Goal: Task Accomplishment & Management: Complete application form

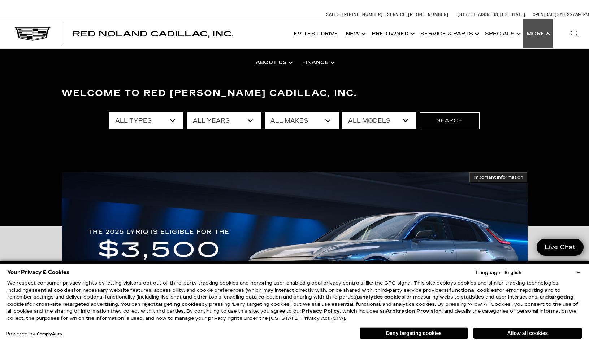
click at [579, 272] on select "English Spanish / Español English / United Kingdom Korean / 한국어 Vietnamese / Ti…" at bounding box center [541, 272] width 79 height 7
click at [502, 269] on select "English Spanish / Español English / United Kingdom Korean / 한국어 Vietnamese / Ti…" at bounding box center [541, 272] width 79 height 7
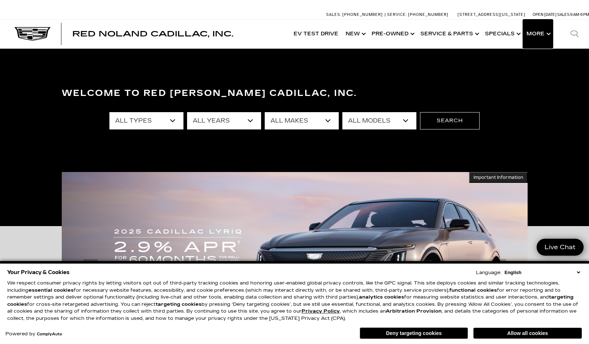
click at [534, 36] on button "Show More" at bounding box center [538, 33] width 30 height 29
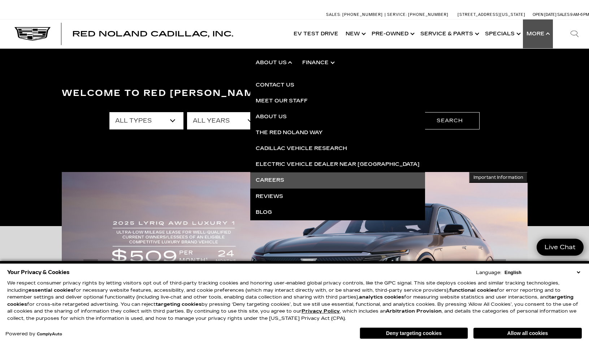
click at [266, 184] on link "Careers" at bounding box center [337, 180] width 175 height 16
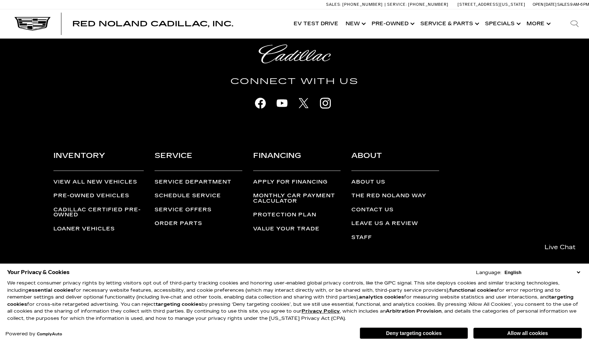
scroll to position [148, 0]
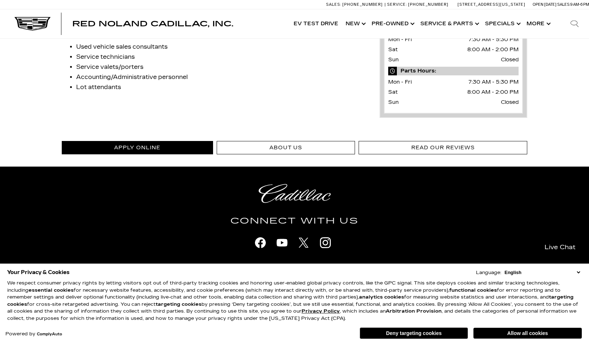
click at [136, 147] on link "Apply Online" at bounding box center [137, 147] width 151 height 13
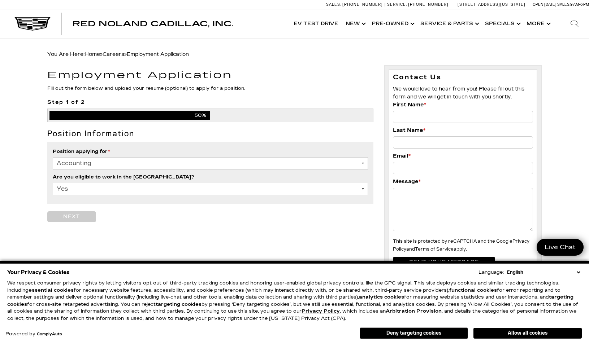
select select "Parts"
click option "Parts" at bounding box center [0, 0] width 0 height 0
click at [86, 215] on input "button" at bounding box center [71, 216] width 49 height 11
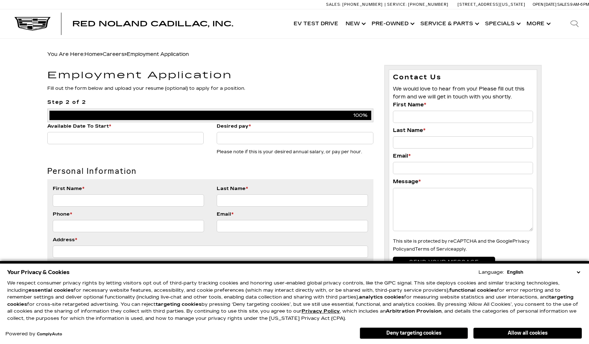
click at [138, 140] on input "Available Date To Start *" at bounding box center [125, 138] width 157 height 12
click at [134, 139] on input "Available Date To Start *" at bounding box center [125, 138] width 157 height 12
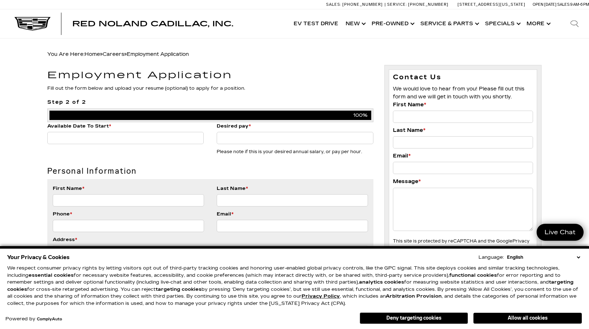
click at [104, 135] on input "Available Date To Start *" at bounding box center [125, 138] width 157 height 12
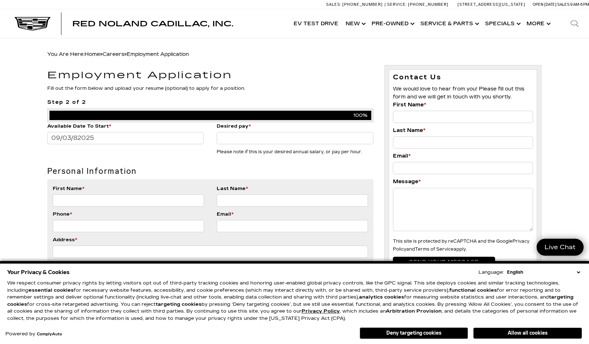
click at [76, 140] on input "09/03/82025" at bounding box center [125, 138] width 157 height 12
type input "09/03/2025"
click at [228, 137] on input "Desired pay *" at bounding box center [295, 138] width 157 height 12
click at [505, 269] on select "English Spanish / Español English / United Kingdom Korean / 한국어 Vietnamese / Ti…" at bounding box center [543, 272] width 77 height 7
click at [384, 247] on ul "Contact Us We would love to hear from you! Please fill out this form and we wil…" at bounding box center [463, 313] width 158 height 496
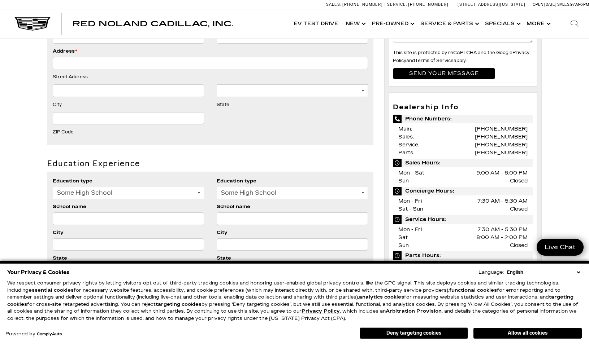
scroll to position [190, 0]
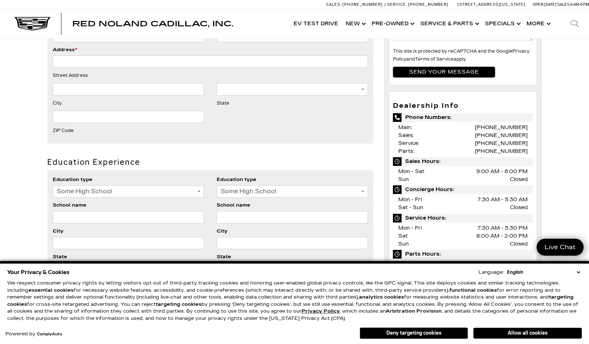
click at [439, 332] on button "Deny targeting cookies" at bounding box center [413, 334] width 108 height 12
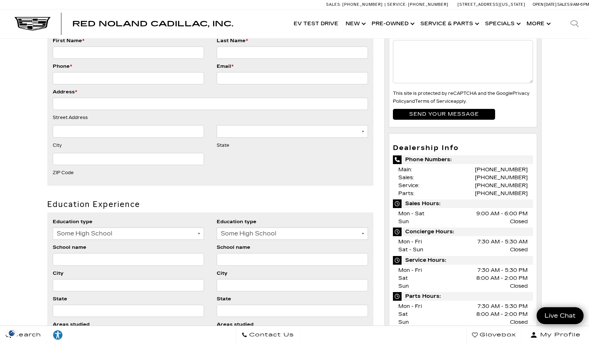
scroll to position [0, 0]
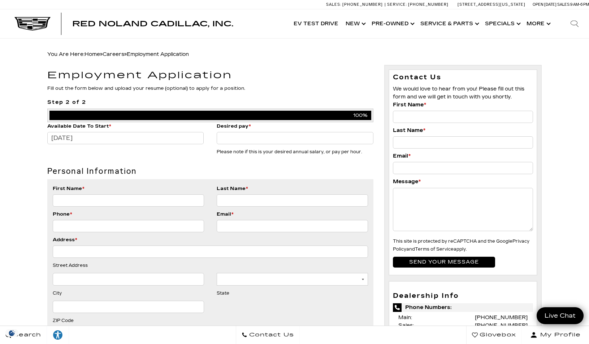
click at [250, 138] on input "Desired pay *" at bounding box center [295, 138] width 157 height 12
type input "$70,000/yr"
click at [153, 204] on input "First Name *" at bounding box center [128, 201] width 151 height 12
type input "James"
type input "Ross"
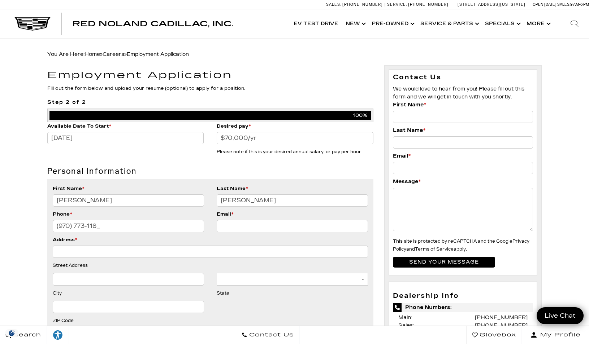
type input "(970) 773-1185"
type input "jrossnapa204@gmail.com"
type input "717 Misty Pines Cir"
type input "WOODLAND PARK"
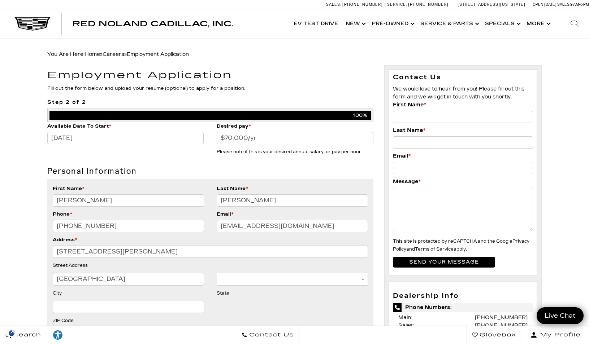
select select "[US_STATE]"
type input "80863"
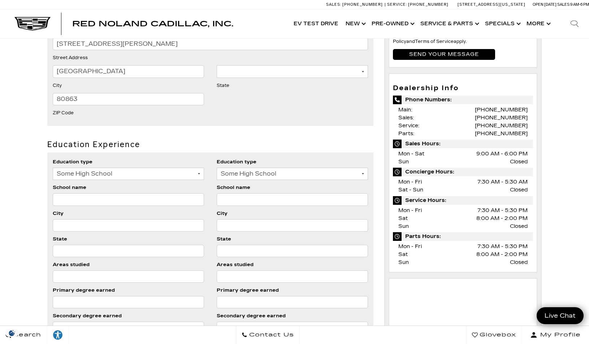
scroll to position [209, 0]
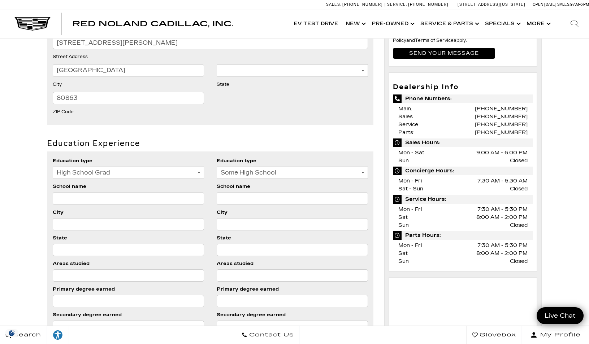
click option "High School Grad" at bounding box center [0, 0] width 0 height 0
select select "College Grad"
click option "College Grad" at bounding box center [0, 0] width 0 height 0
select select "College Grad"
click option "College Grad" at bounding box center [0, 0] width 0 height 0
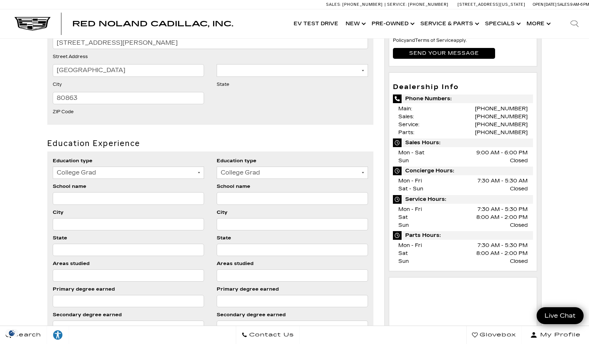
select select "High School Grad"
click option "High School Grad" at bounding box center [0, 0] width 0 height 0
click at [161, 202] on input "School name" at bounding box center [128, 198] width 151 height 12
type input "Gilbert High School"
type input "U"
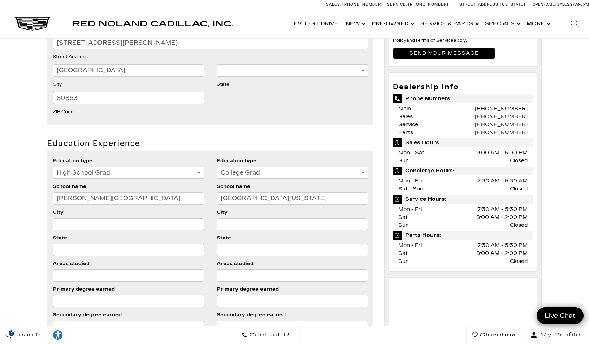
type input "Northern Arizona University"
click at [102, 225] on input "City" at bounding box center [128, 224] width 151 height 12
type input "F"
type input "Gilbert"
type input "Flagstaff"
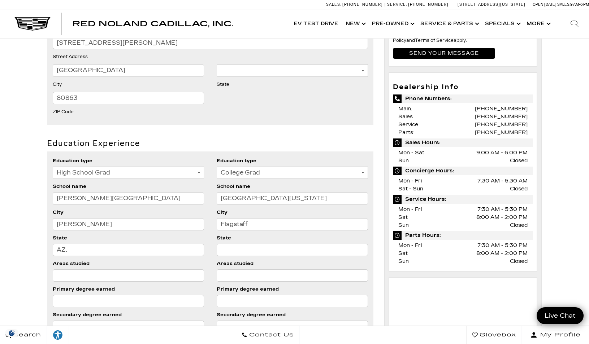
type input "AZ."
type input "Az."
click at [80, 276] on input "Areas studied" at bounding box center [128, 276] width 151 height 12
type input "All"
type input "Biology, Mathematics and Chemistry"
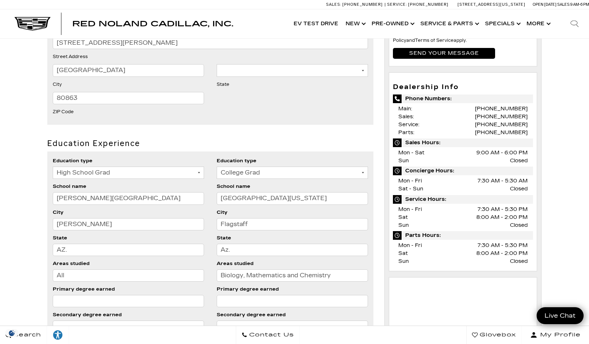
click at [72, 302] on input "Primary degree earned" at bounding box center [128, 301] width 151 height 12
type input "Diploma"
click at [230, 303] on input "Primary degree earned" at bounding box center [292, 301] width 151 height 12
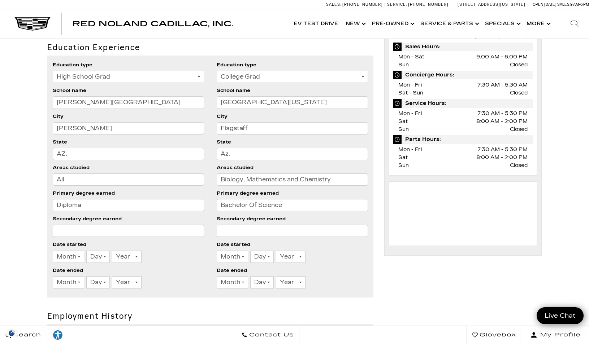
scroll to position [305, 0]
type input "Bachelor Of Science"
click at [53, 276] on select "Month 1 2 3 4 5 6 7 8 9 10 11 12" at bounding box center [68, 282] width 31 height 12
select select "5"
click option "5" at bounding box center [0, 0] width 0 height 0
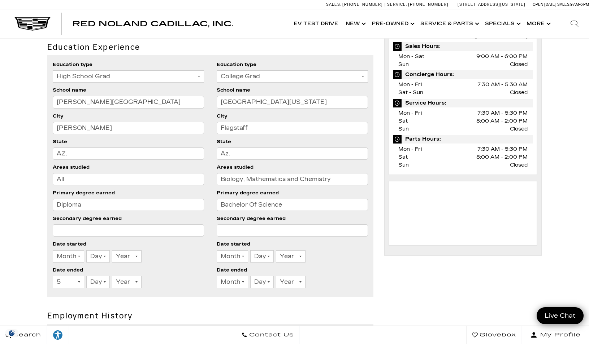
click at [112, 276] on select "Year 2026 2025 2024 2023 2022 2021 2020 2019 2018 2017 2016 2015 2014 2013 2012…" at bounding box center [127, 282] width 30 height 12
select select "1991"
click option "1991" at bounding box center [0, 0] width 0 height 0
click at [217, 276] on select "Month 1 2 3 4 5 6 7 8 9 10 11 12" at bounding box center [232, 282] width 31 height 12
select select "5"
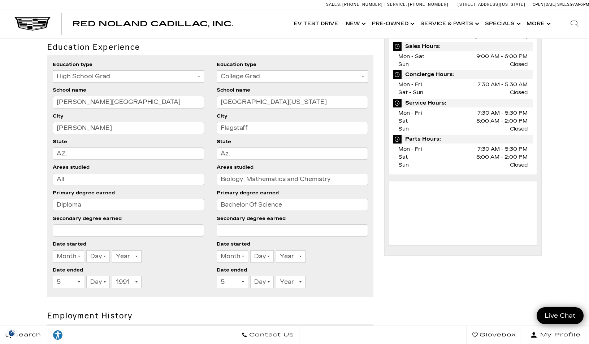
click option "5" at bounding box center [0, 0] width 0 height 0
click at [276, 276] on select "Year 2026 2025 2024 2023 2022 2021 2020 2019 2018 2017 2016 2015 2014 2013 2012…" at bounding box center [291, 282] width 30 height 12
select select "1998"
click option "1998" at bounding box center [0, 0] width 0 height 0
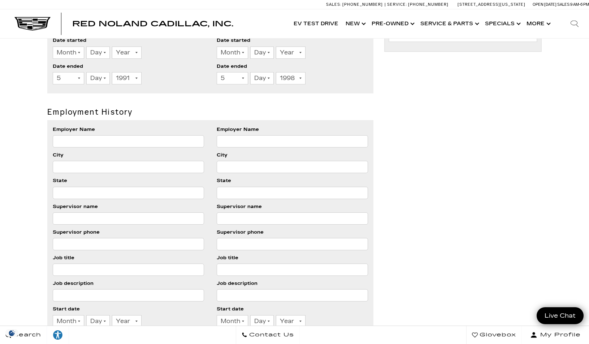
scroll to position [513, 0]
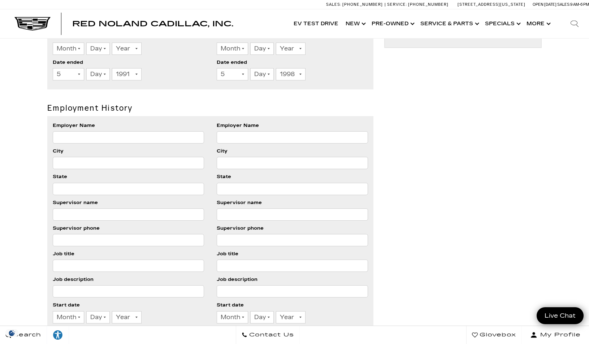
click at [134, 137] on input "Employer Name" at bounding box center [128, 137] width 151 height 12
type input "D"
type input "NAPA Auto Parts"
type input "Woodland Park"
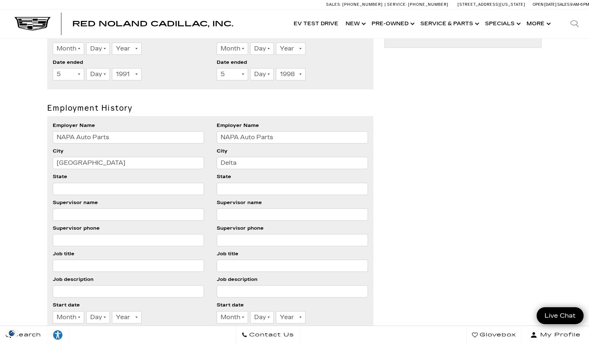
type input "Delta"
type input "CO."
type input "James Ross (Self)"
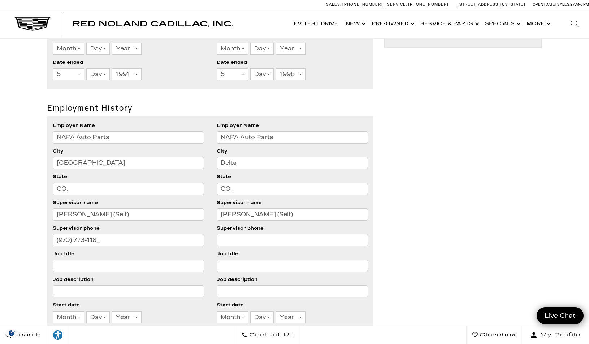
type input "(970) 773-1185"
type input "O"
type input "President"
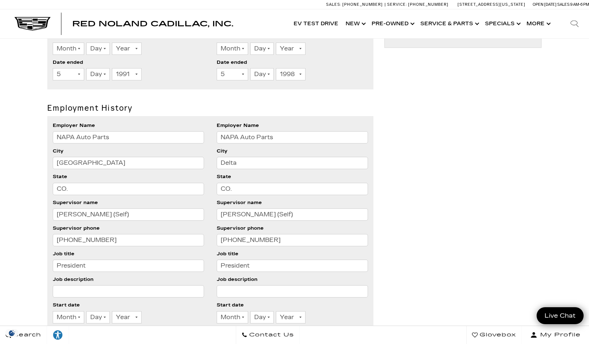
paste input "As a hands on owner I was responsible for the day to day operations of a multi-…"
type input "As a hands on owner I was responsible for the day to day operations of a multi-…"
click at [234, 296] on input "Job description" at bounding box center [292, 291] width 151 height 12
paste input "As a hands on owner I was responsible for the day to day operations of a multi-…"
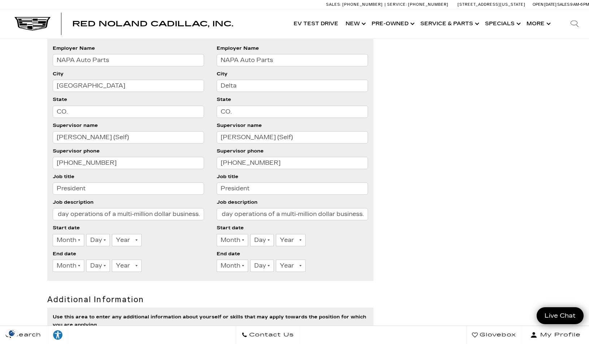
scroll to position [596, 0]
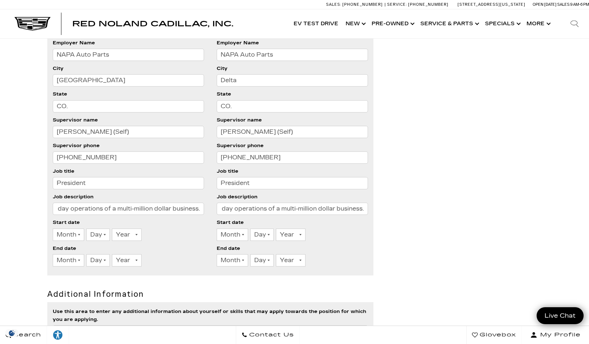
type input "As a hands on owner I was responsible for the day to day operations of a multi-…"
click at [53, 229] on select "Month 1 2 3 4 5 6 7 8 9 10 11 12" at bounding box center [68, 235] width 31 height 12
select select "8"
click option "8" at bounding box center [0, 0] width 0 height 0
click at [86, 229] on select "Day 1 2 3 4 5 6 7 8 9 10 11 12 13 14 15 16 17 18 19 20 21 22 23 24 25 26 27 28 …" at bounding box center [97, 235] width 23 height 12
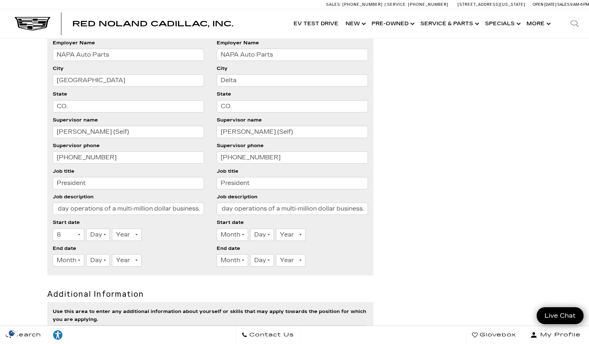
select select "1"
click option "1" at bounding box center [0, 0] width 0 height 0
click at [112, 229] on select "Year 2026 2025 2024 2023 2022 2021 2020 2019 2018 2017 2016 2015 2014 2013 2012…" at bounding box center [127, 235] width 30 height 12
select select "2016"
click option "2016" at bounding box center [0, 0] width 0 height 0
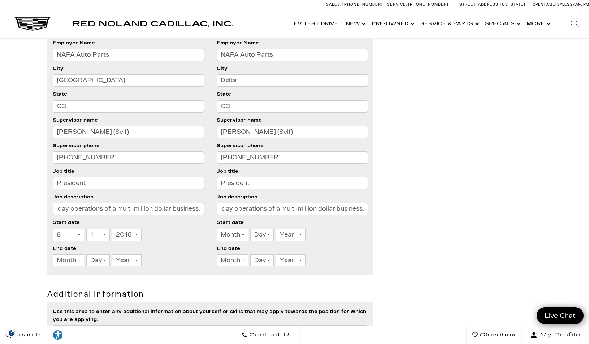
click at [53, 254] on select "Month 1 2 3 4 5 6 7 8 9 10 11 12" at bounding box center [68, 260] width 31 height 12
select select "3"
click option "3" at bounding box center [0, 0] width 0 height 0
click at [86, 254] on select "Day 1 2 3 4 5 6 7 8 9 10 11 12 13 14 15 16 17 18 19 20 21 22 23 24 25 26 27 28 …" at bounding box center [97, 260] width 23 height 12
select select "31"
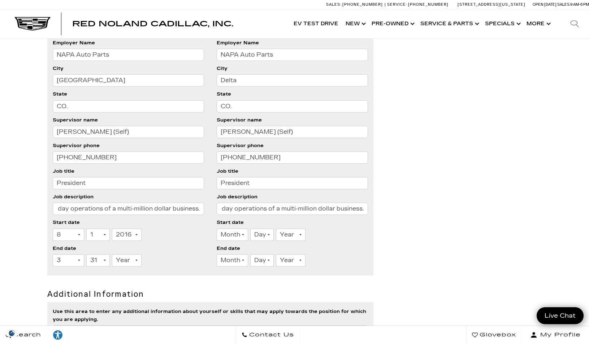
click option "31" at bounding box center [0, 0] width 0 height 0
click at [112, 254] on select "Year 2026 2025 2024 2023 2022 2021 2020 2019 2018 2017 2016 2015 2014 2013 2012…" at bounding box center [127, 260] width 30 height 12
select select "2024"
click option "2024" at bounding box center [0, 0] width 0 height 0
click at [217, 229] on select "Month 1 2 3 4 5 6 7 8 9 10 11 12" at bounding box center [232, 235] width 31 height 12
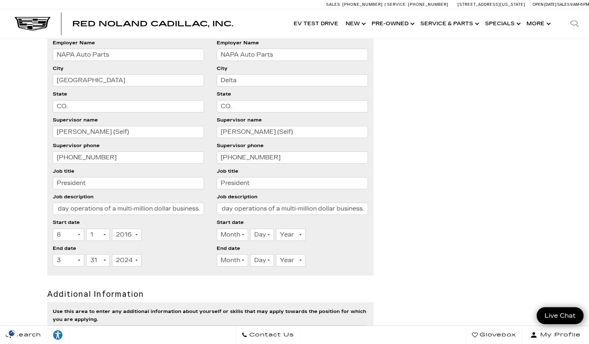
select select "10"
click option "10" at bounding box center [0, 0] width 0 height 0
click at [250, 229] on select "Day 1 2 3 4 5 6 7 8 9 10 11 12 13 14 15 16 17 18 19 20 21 22 23 24 25 26 27 28 …" at bounding box center [261, 235] width 23 height 12
select select "1"
click option "1" at bounding box center [0, 0] width 0 height 0
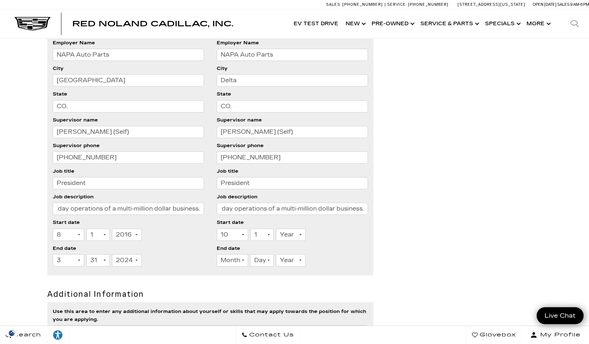
click at [289, 228] on li "Start date Month 1 2 3 4 5 6 7 8 9 10 11 12 Day 1 2 3 4 5 6 7 8 9 10 11 12 13 1…" at bounding box center [292, 232] width 151 height 26
click at [276, 229] on select "Year 2026 2025 2024 2023 2022 2021 2020 2019 2018 2017 2016 2015 2014 2013 2012…" at bounding box center [291, 235] width 30 height 12
select select "2010"
click option "2010" at bounding box center [0, 0] width 0 height 0
click at [217, 254] on select "Month 1 2 3 4 5 6 7 8 9 10 11 12" at bounding box center [232, 260] width 31 height 12
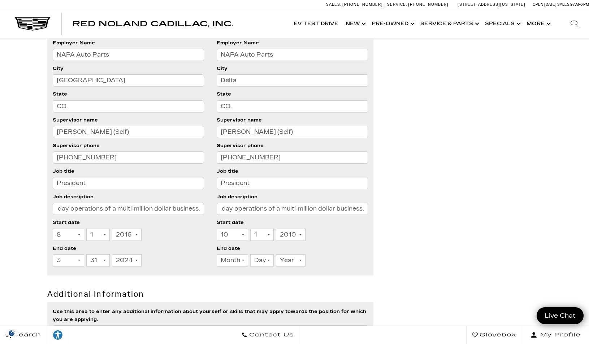
select select "7"
click option "7" at bounding box center [0, 0] width 0 height 0
click at [250, 254] on select "Day 1 2 3 4 5 6 7 8 9 10 11 12 13 14 15 16 17 18 19 20 21 22 23 24 25 26 27 28 …" at bounding box center [261, 260] width 23 height 12
select select "31"
click option "31" at bounding box center [0, 0] width 0 height 0
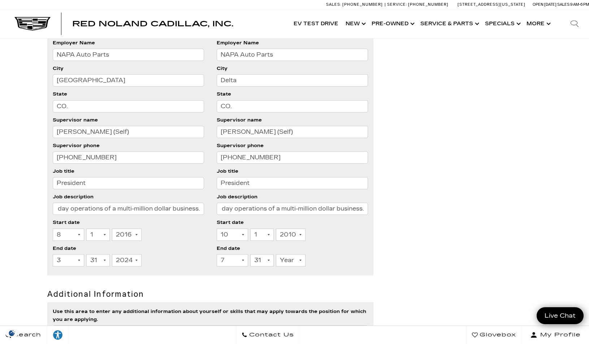
click at [276, 254] on select "Year 2026 2025 2024 2023 2022 2021 2020 2019 2018 2017 2016 2015 2014 2013 2012…" at bounding box center [291, 260] width 30 height 12
select select "2015"
click option "2015" at bounding box center [0, 0] width 0 height 0
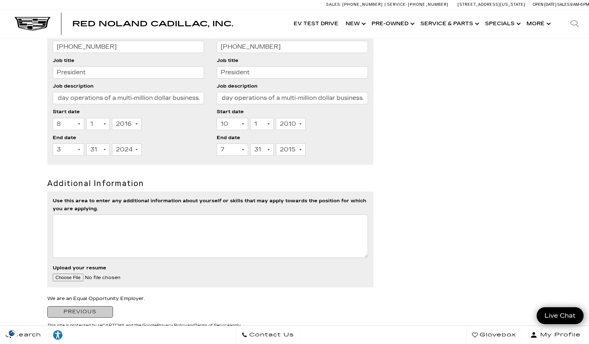
scroll to position [708, 0]
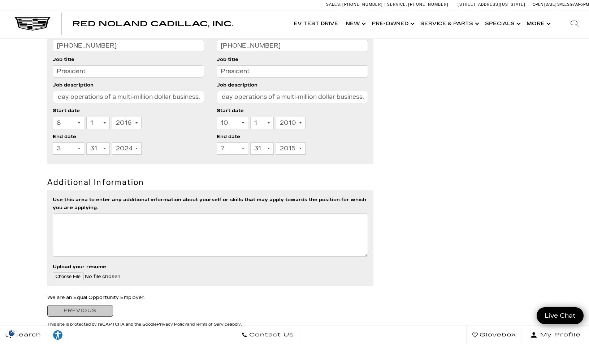
click at [296, 230] on textarea "Use this area to enter any additional information about yourself or skills that…" at bounding box center [210, 235] width 315 height 43
type textarea "A"
type textarea "I am well skilled as a counter person, problem solver and goal achiever."
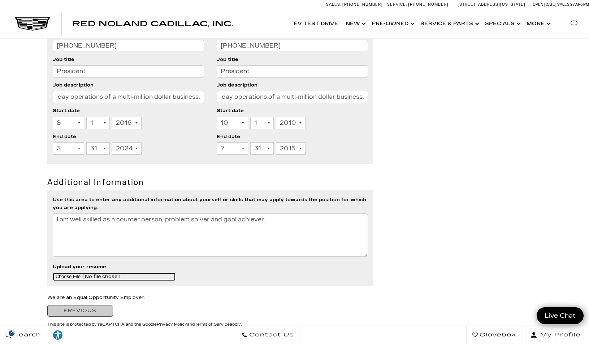
click at [57, 276] on input "Upload your resume" at bounding box center [114, 277] width 123 height 8
click at [66, 277] on input "Upload your resume" at bounding box center [114, 277] width 123 height 8
type input "C:\fakepath\Resume James Ross.docx"
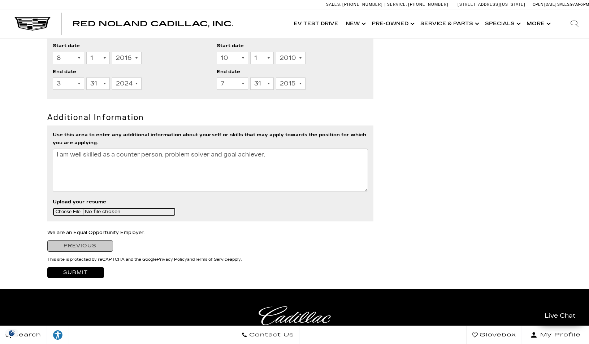
scroll to position [790, 0]
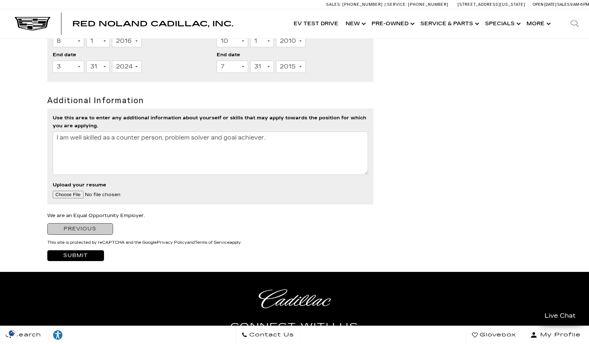
click at [76, 254] on input "Submit" at bounding box center [75, 255] width 57 height 11
